Goal: Task Accomplishment & Management: Manage account settings

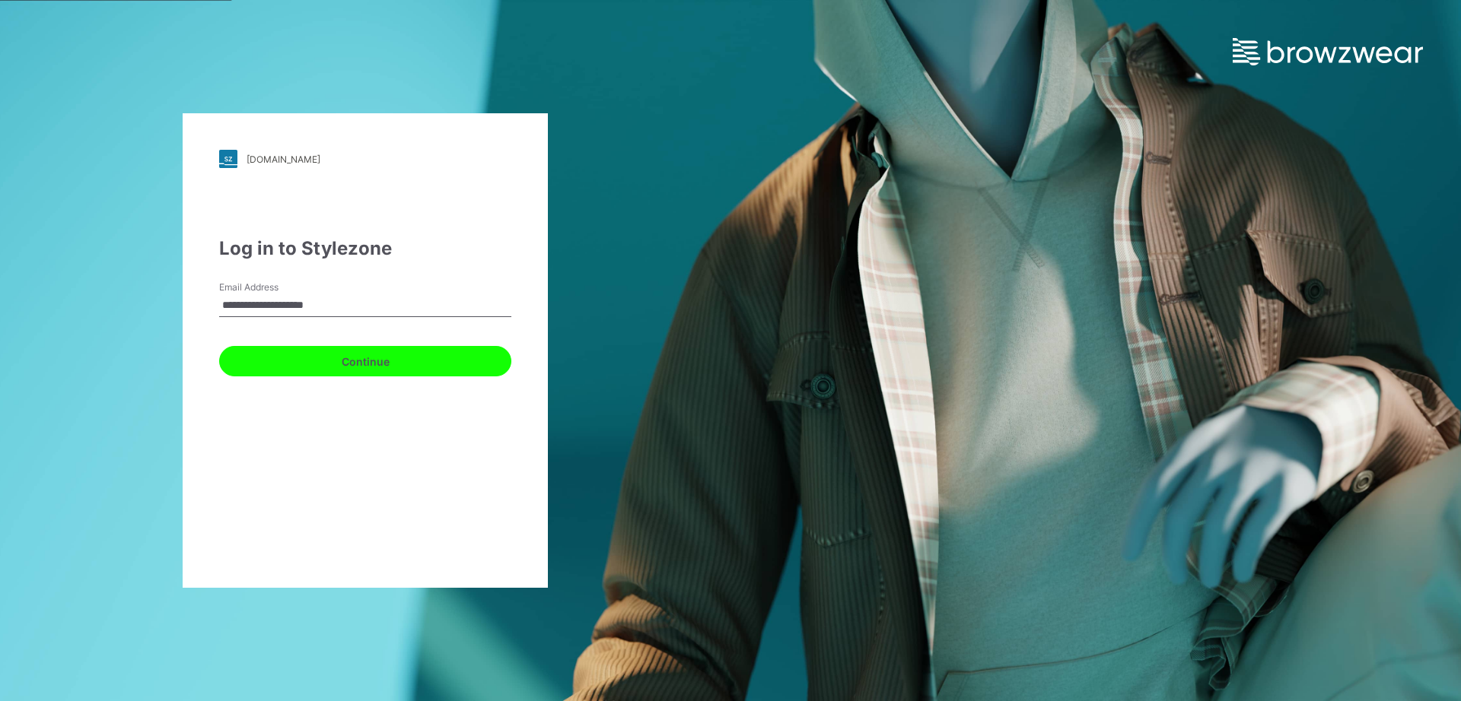
click at [361, 371] on button "Continue" at bounding box center [365, 361] width 292 height 30
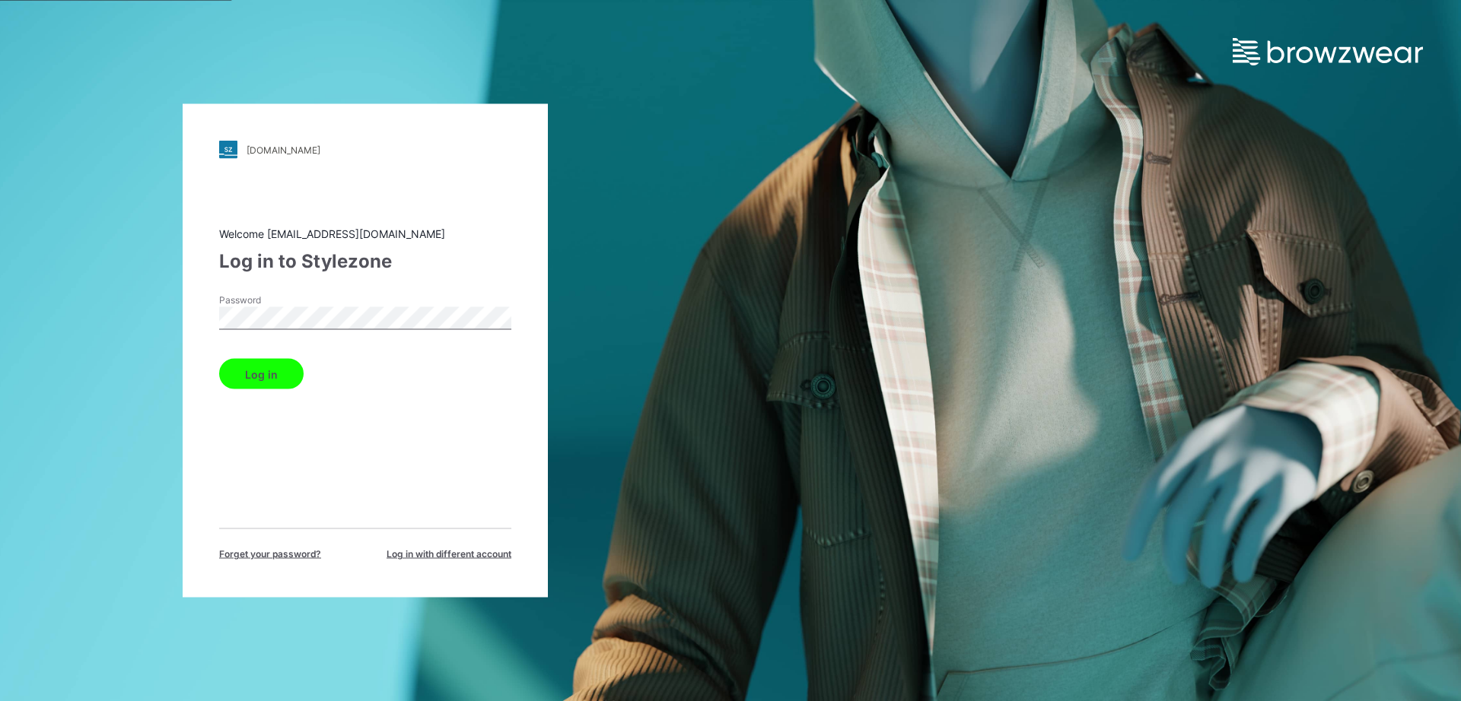
click at [266, 374] on button "Log in" at bounding box center [261, 374] width 84 height 30
